Goal: Task Accomplishment & Management: Use online tool/utility

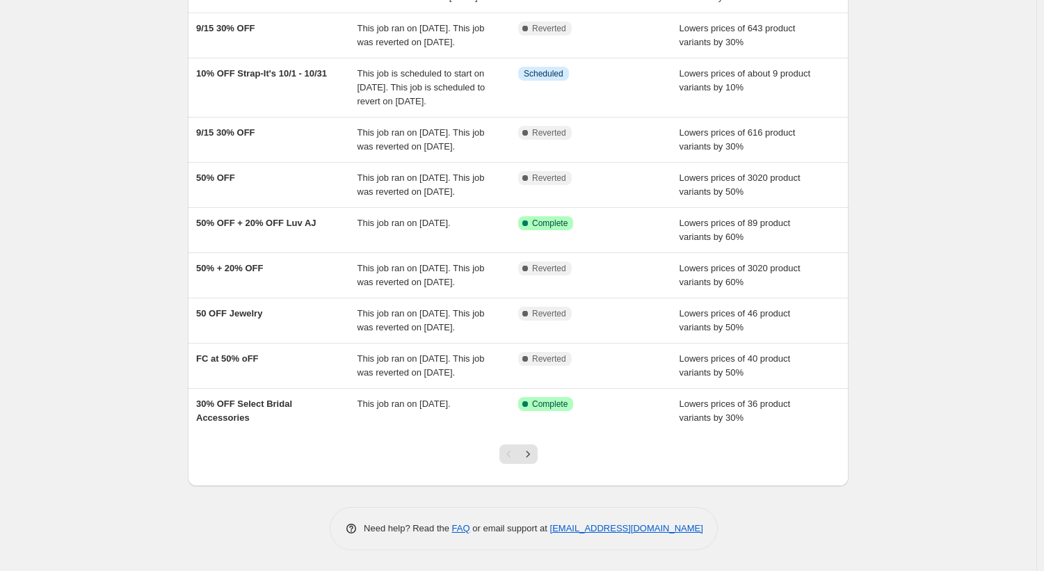
scroll to position [271, 0]
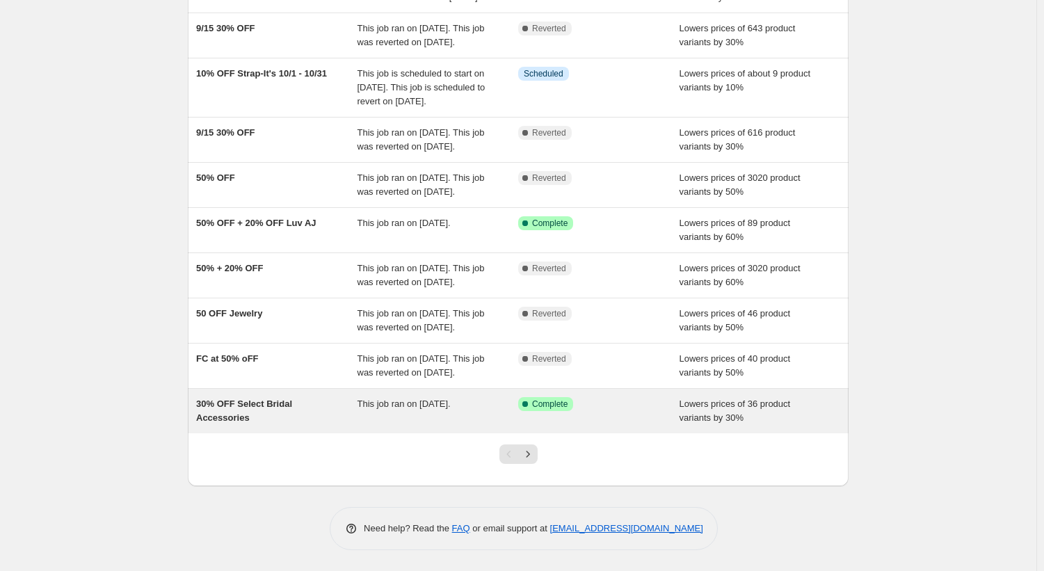
click at [335, 417] on div "30% OFF Select Bridal Accessories" at bounding box center [276, 411] width 161 height 28
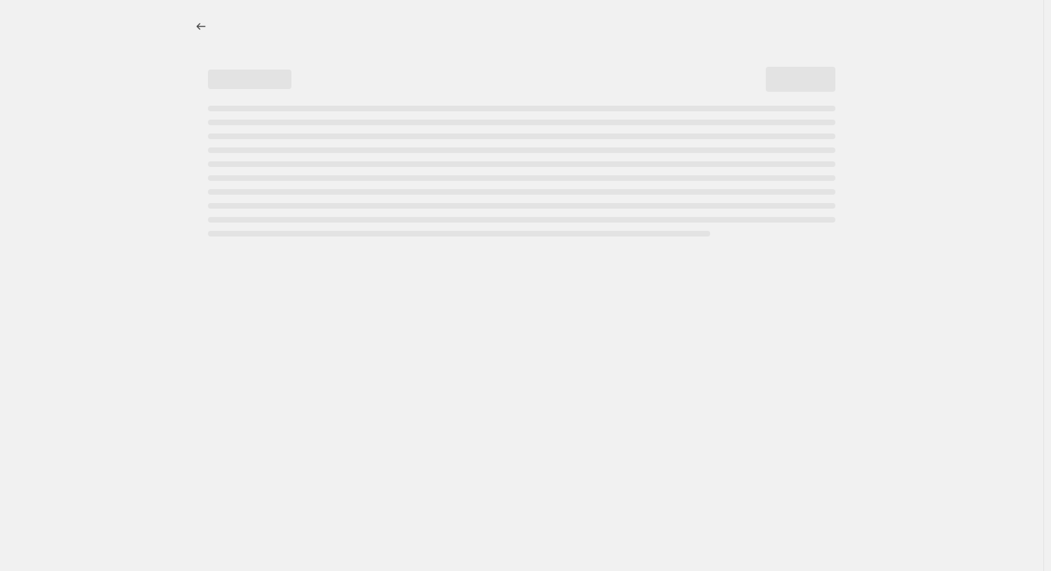
select select "percentage"
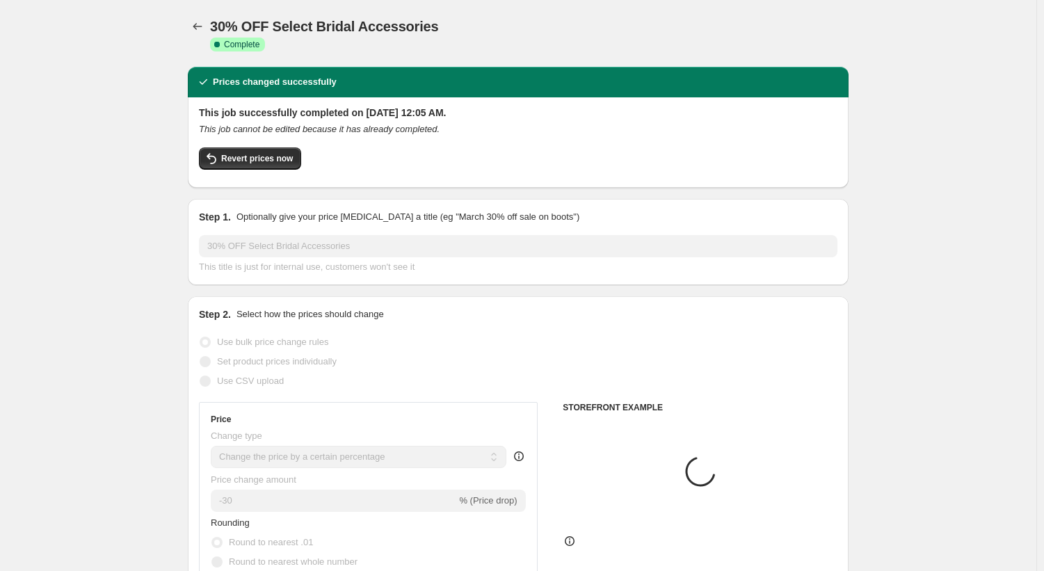
select select "tag"
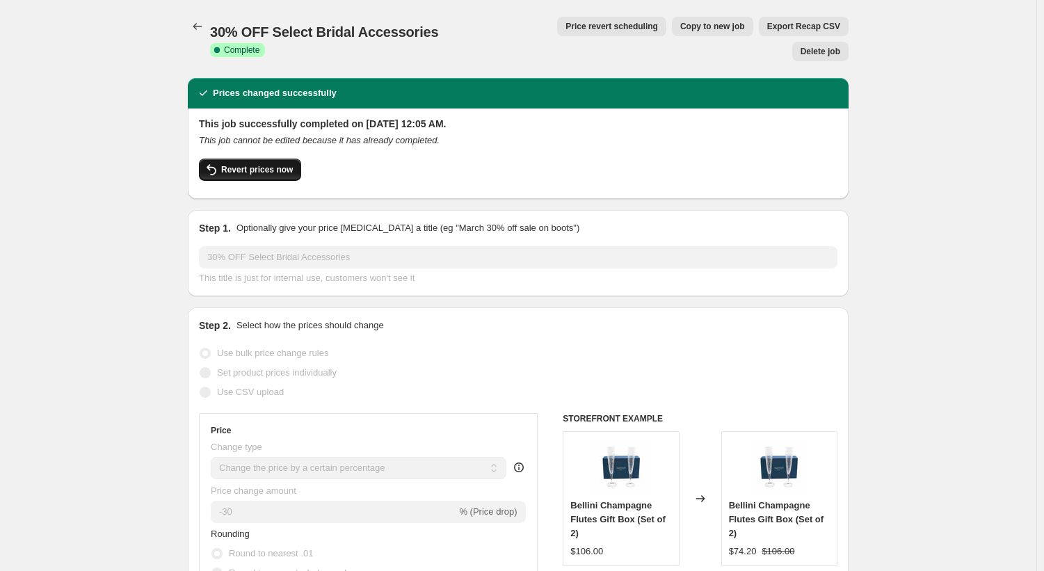
click at [268, 164] on span "Revert prices now" at bounding box center [257, 169] width 72 height 11
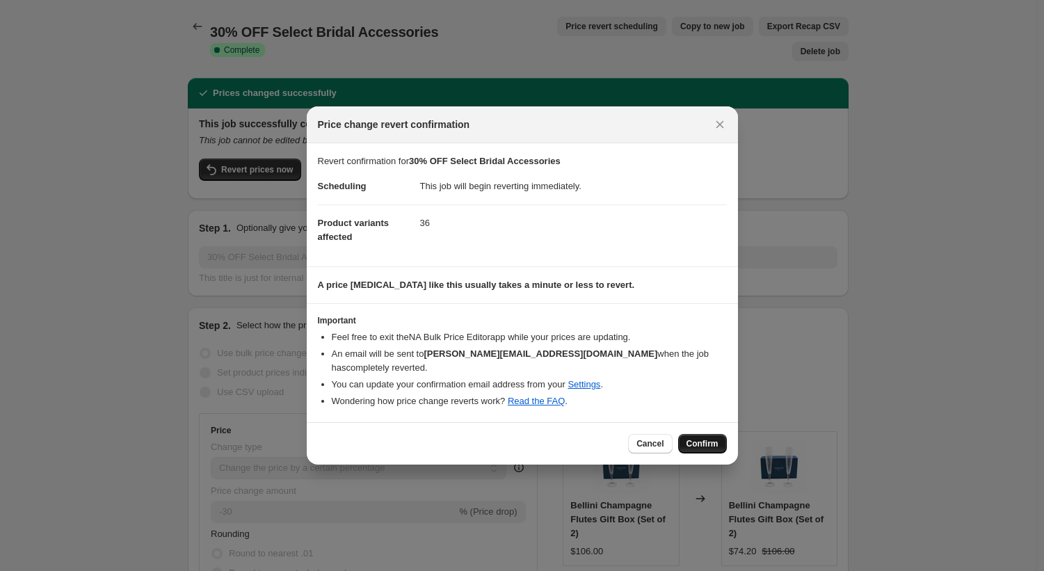
click at [717, 440] on span "Confirm" at bounding box center [702, 443] width 32 height 11
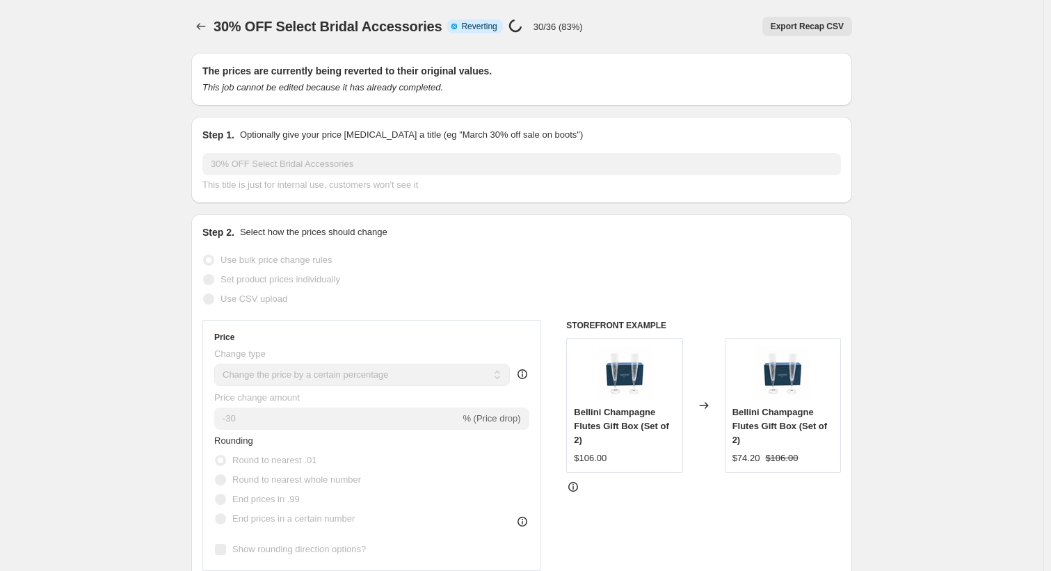
select select "percentage"
select select "tag"
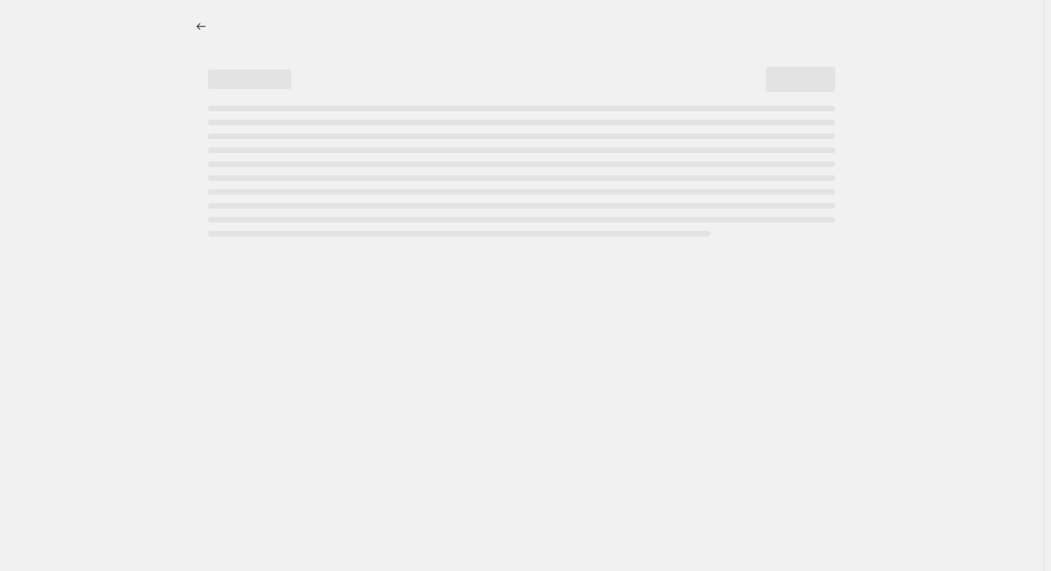
select select "percentage"
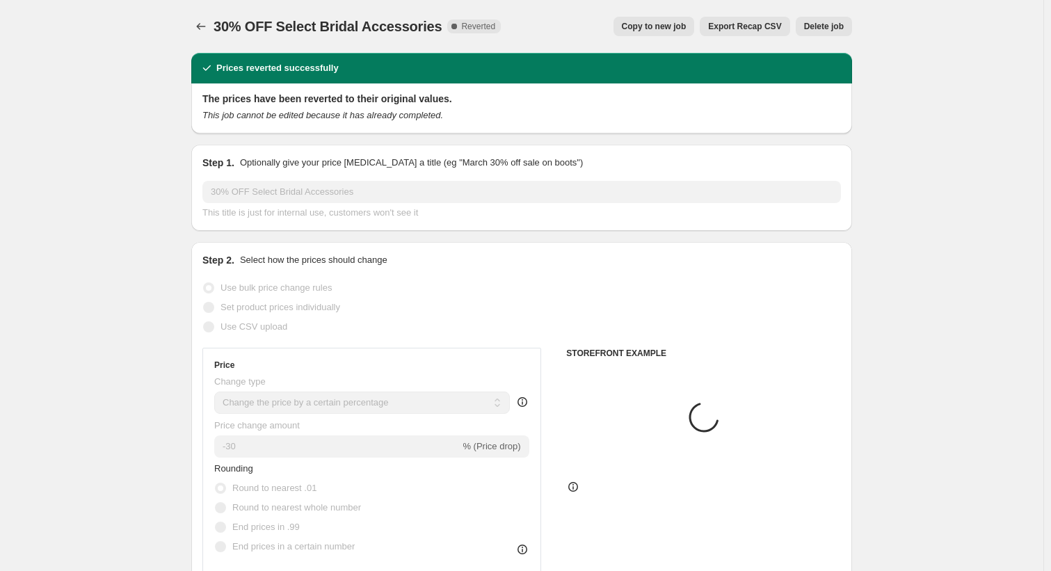
select select "tag"
